Goal: Check status: Check status

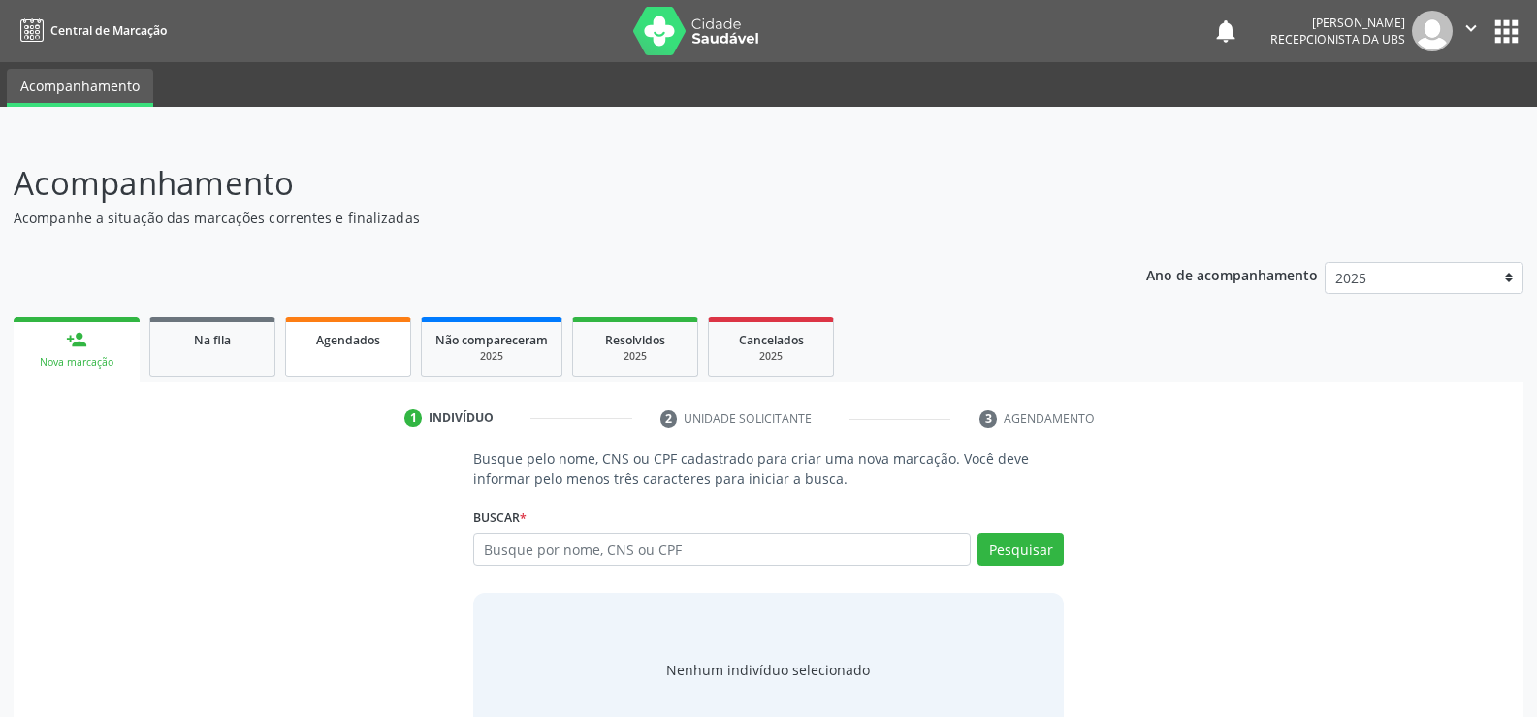
click at [359, 346] on span "Agendados" at bounding box center [348, 340] width 64 height 16
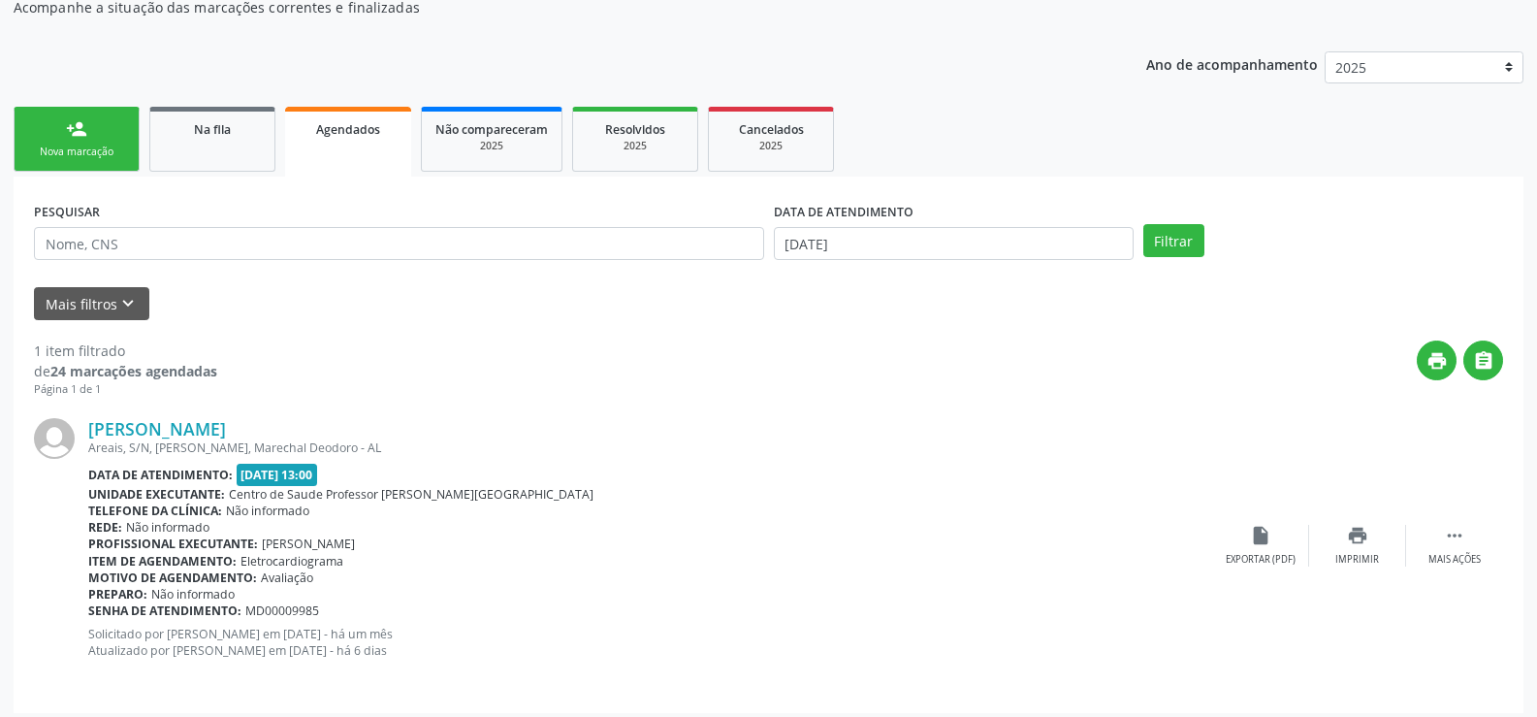
scroll to position [220, 0]
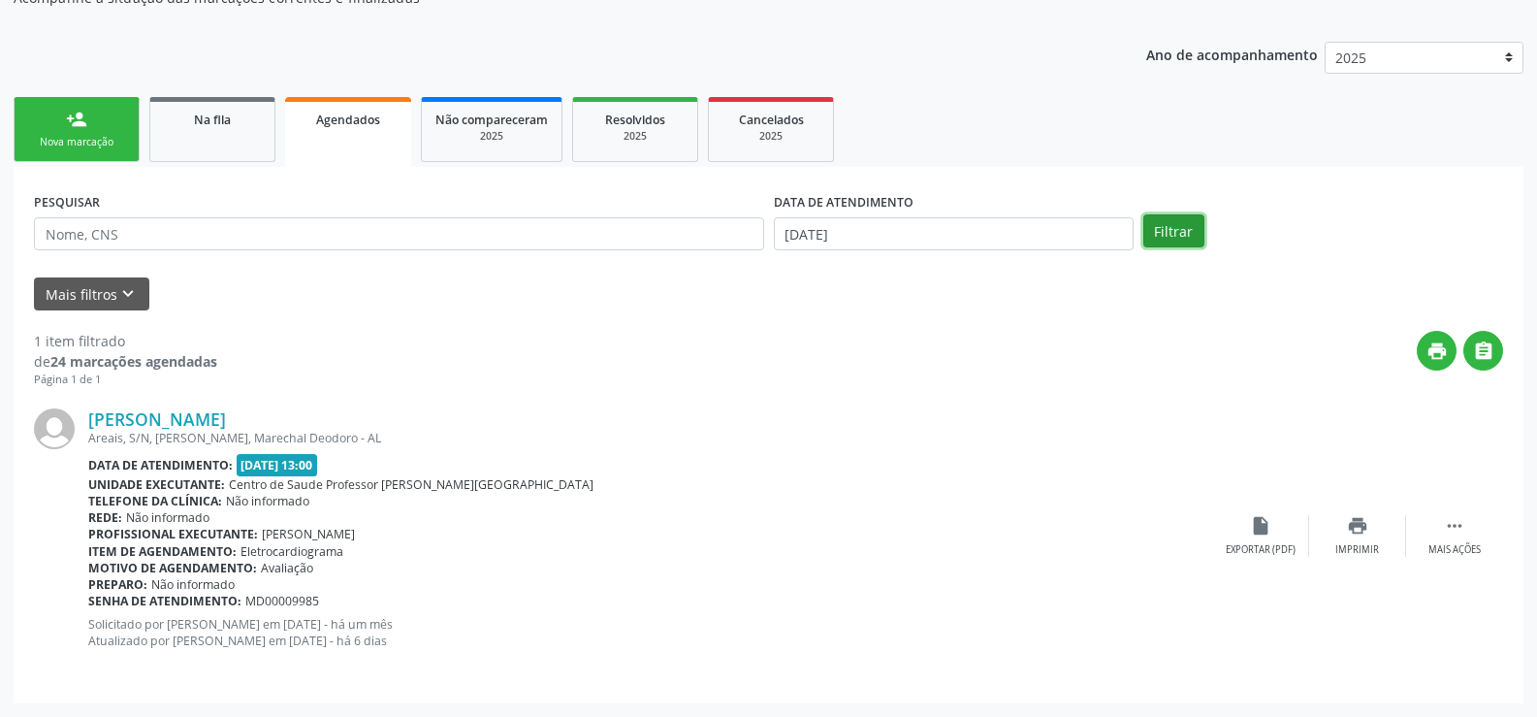
click at [1195, 240] on button "Filtrar" at bounding box center [1173, 230] width 61 height 33
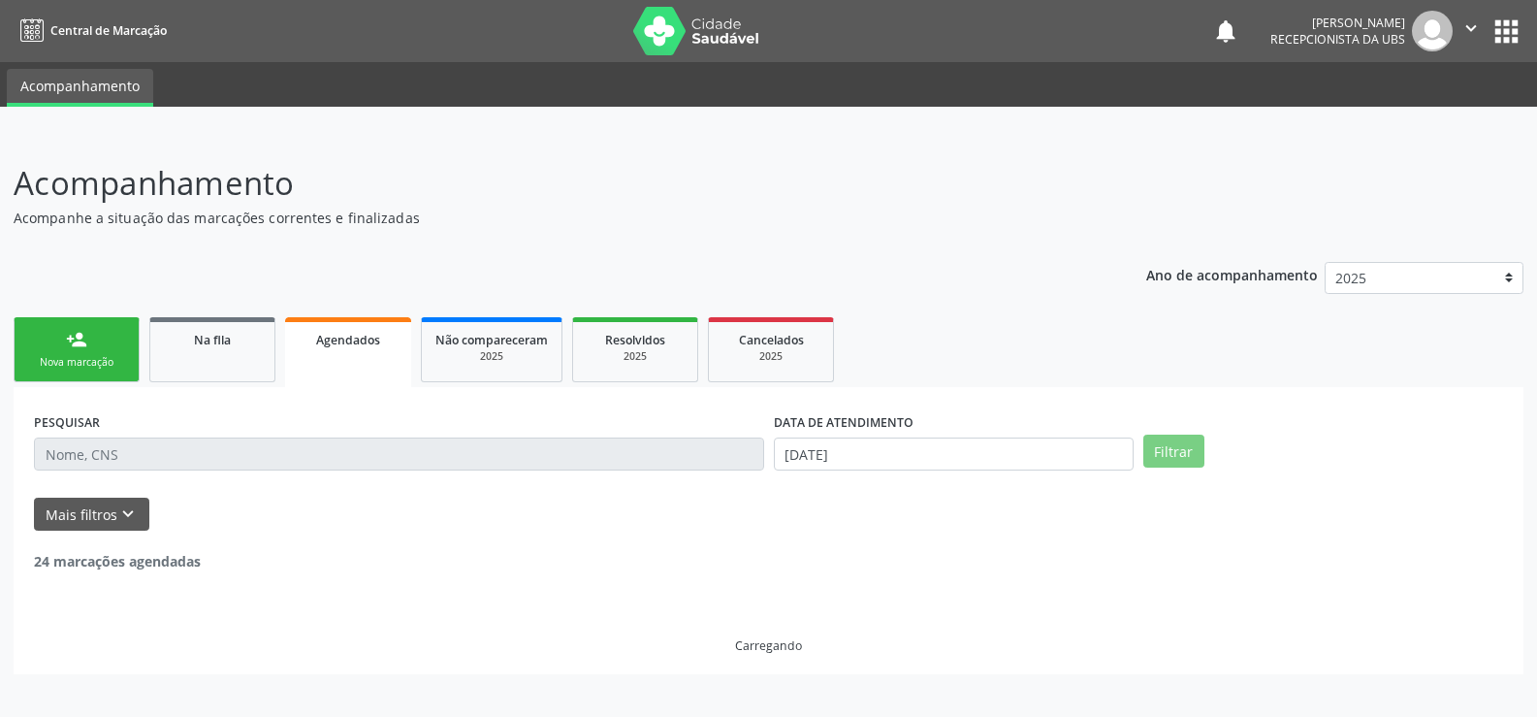
scroll to position [0, 0]
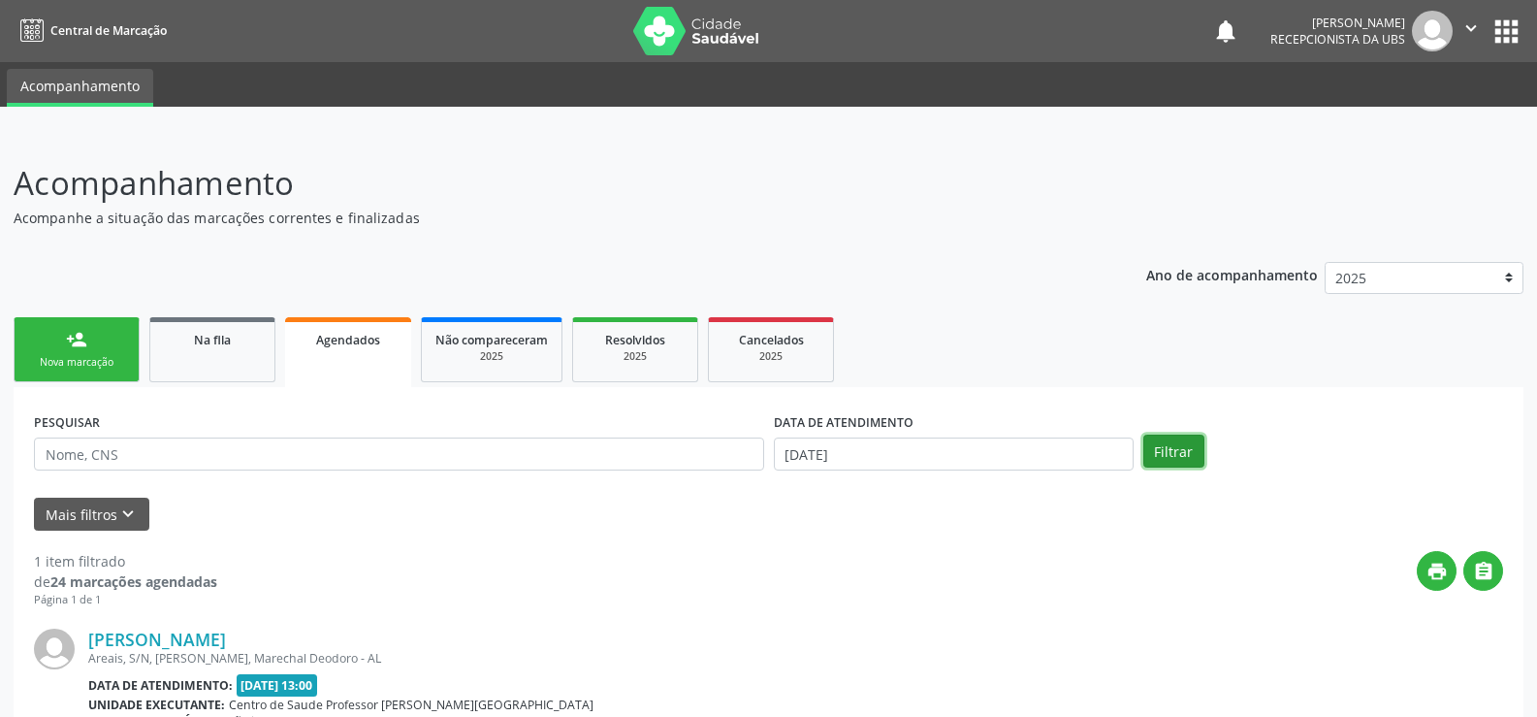
click at [1188, 449] on button "Filtrar" at bounding box center [1173, 450] width 61 height 33
click at [1175, 449] on button "Filtrar" at bounding box center [1173, 450] width 61 height 33
click at [961, 470] on div "DATA DE ATENDIMENTO [DATE]" at bounding box center [953, 445] width 369 height 76
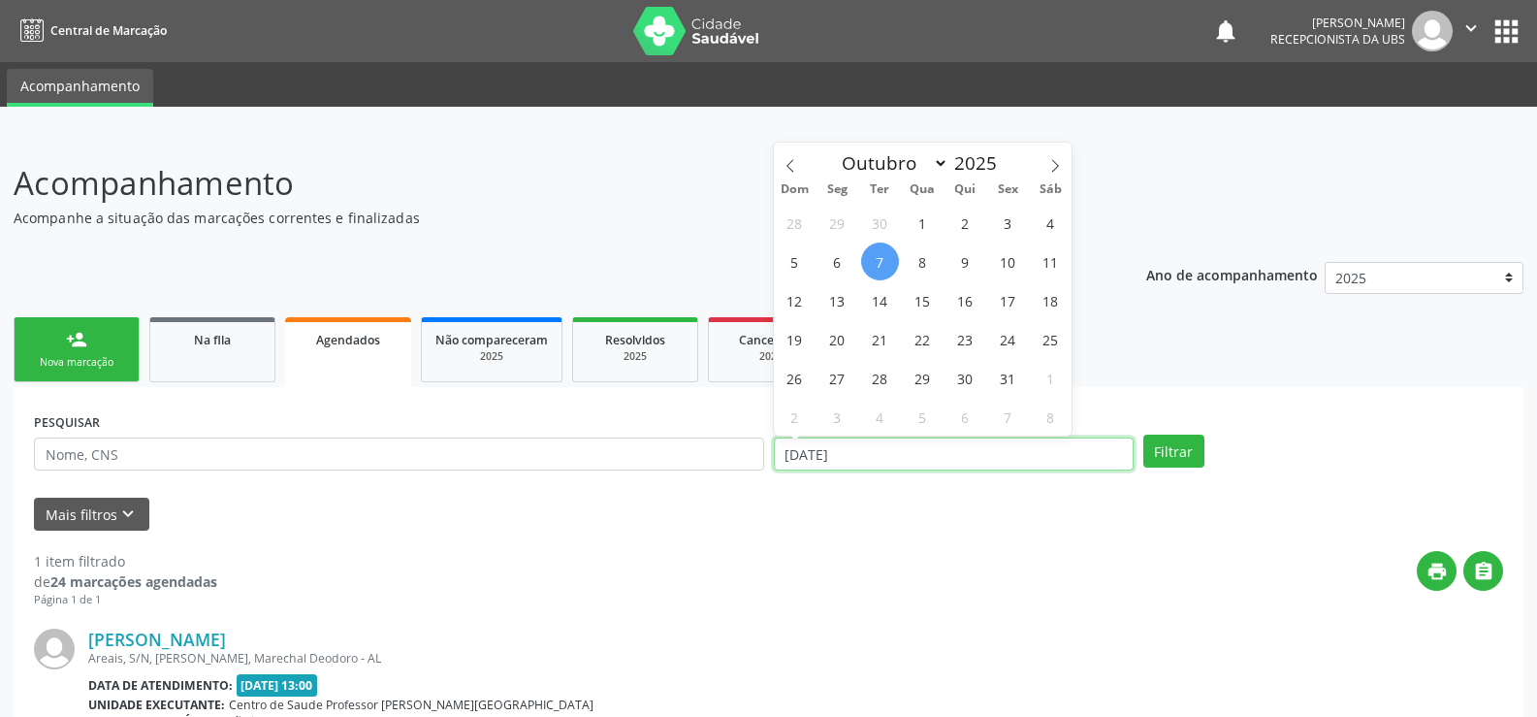
click at [944, 454] on input "[DATE]" at bounding box center [954, 453] width 360 height 33
click at [1001, 383] on span "31" at bounding box center [1008, 378] width 38 height 38
type input "[DATE]"
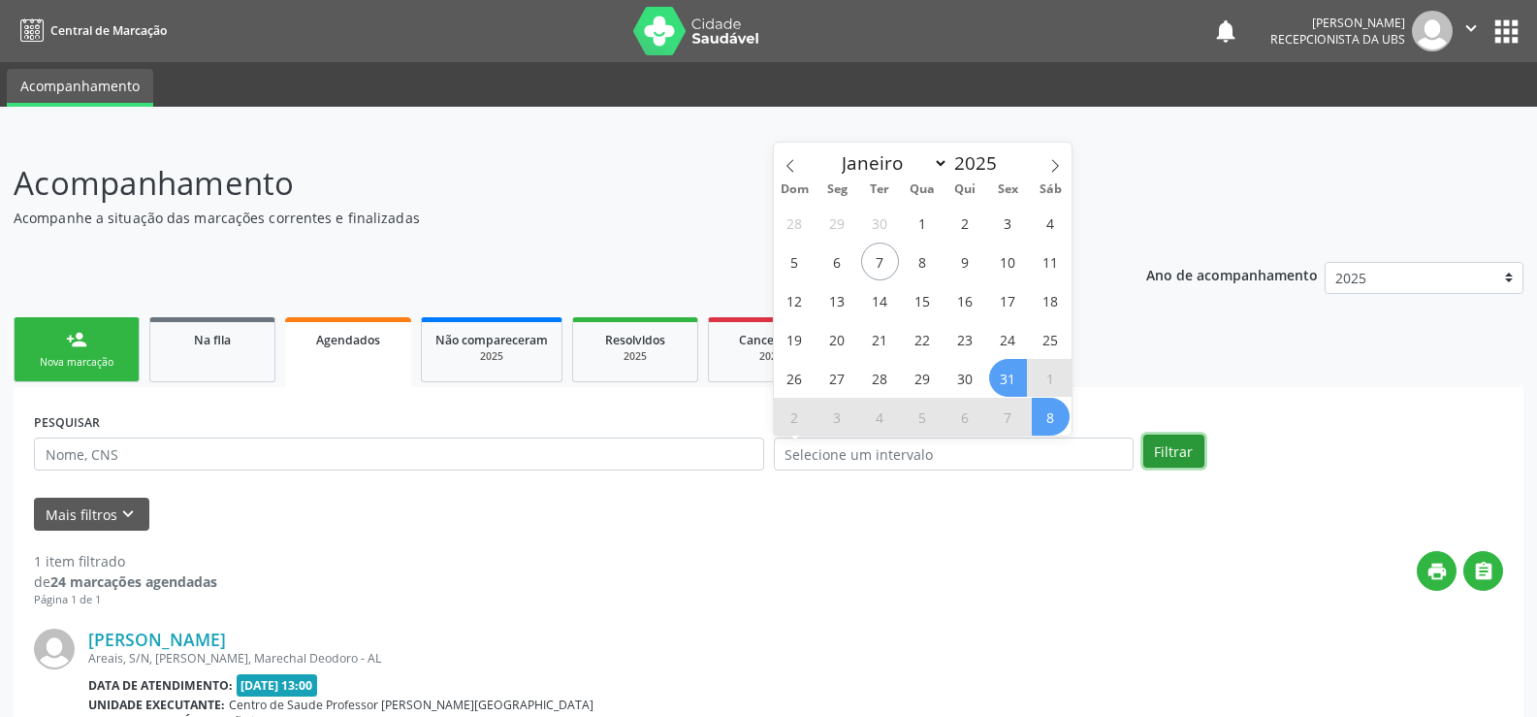
click at [1170, 445] on button "Filtrar" at bounding box center [1173, 450] width 61 height 33
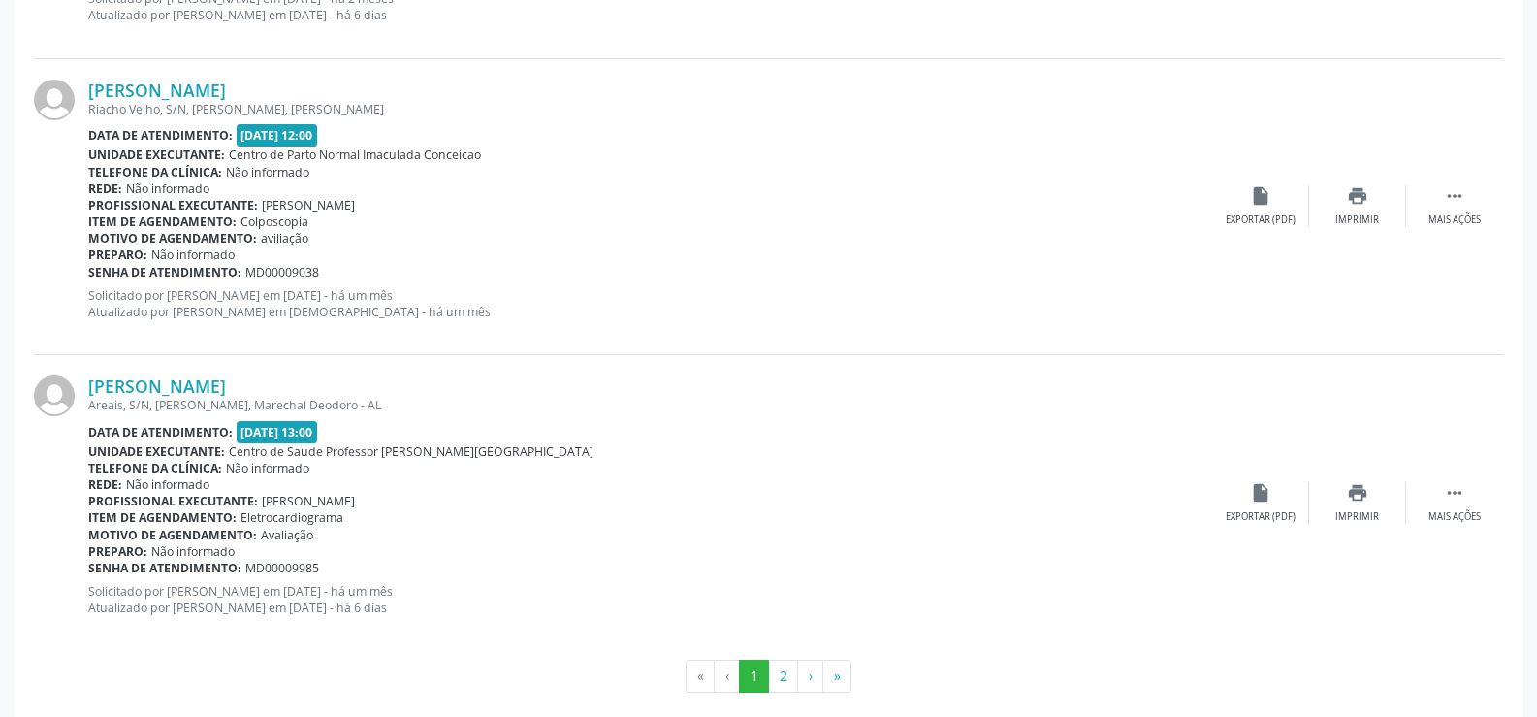
scroll to position [4406, 0]
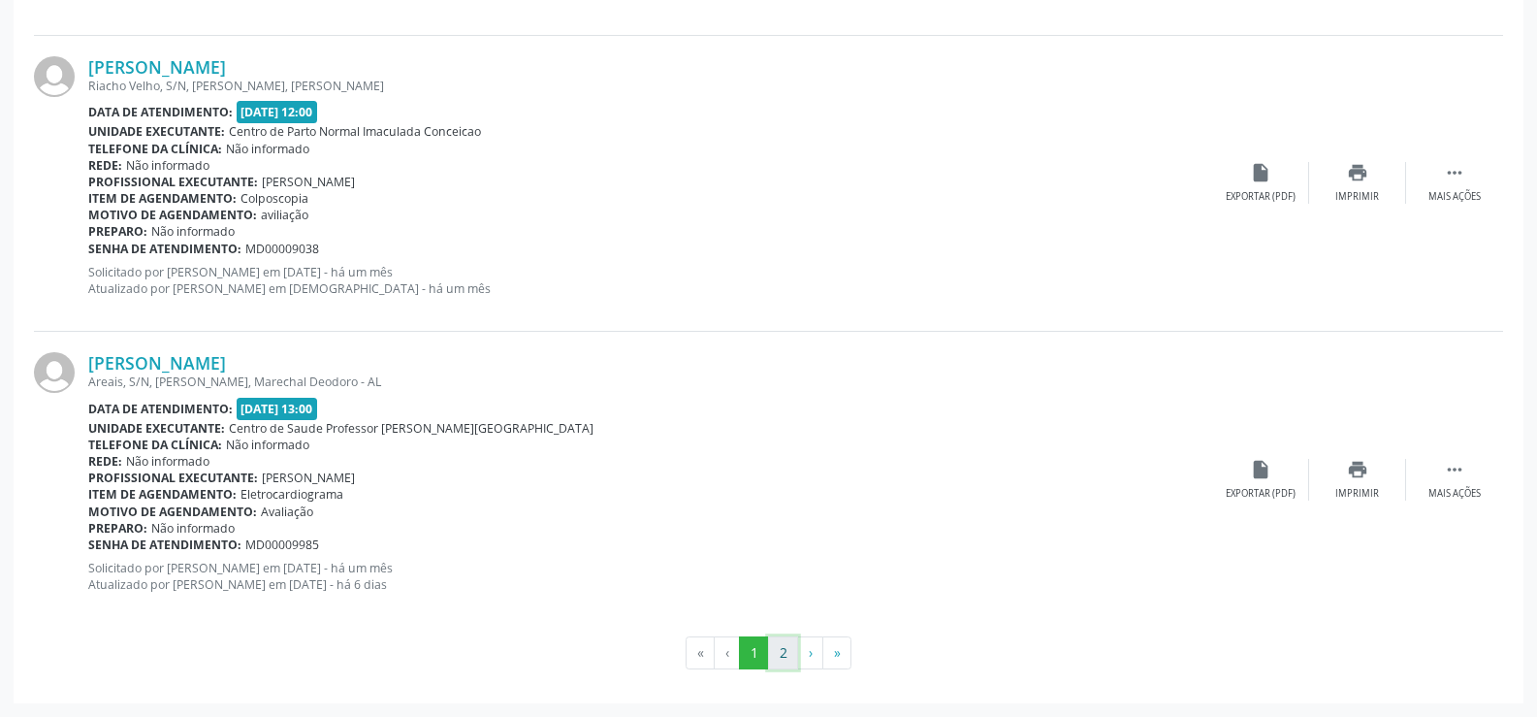
click at [785, 654] on button "2" at bounding box center [783, 652] width 30 height 33
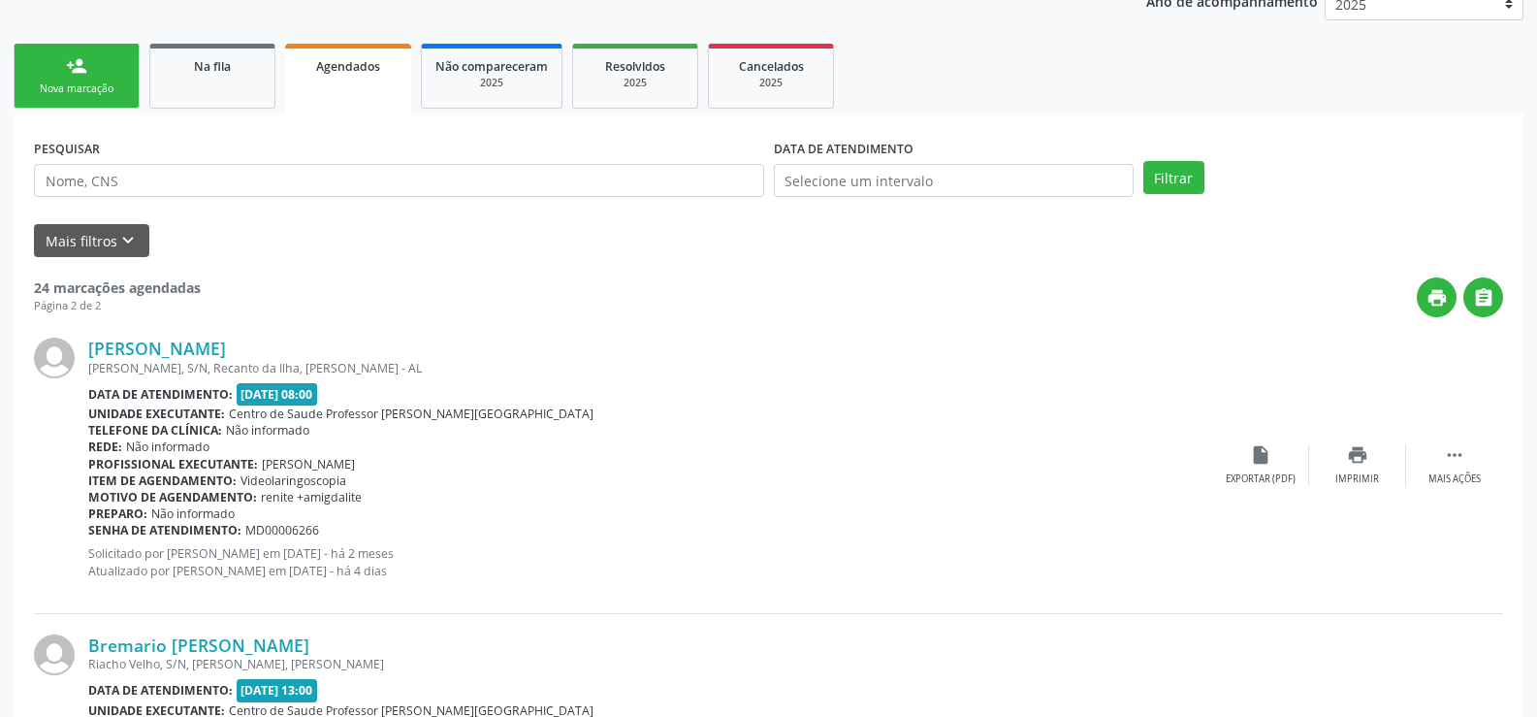
scroll to position [194, 0]
